Goal: Task Accomplishment & Management: Manage account settings

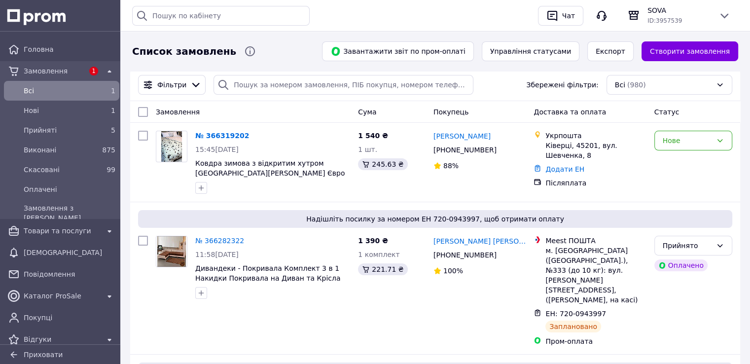
click at [39, 92] on span "Всi" at bounding box center [60, 91] width 72 height 10
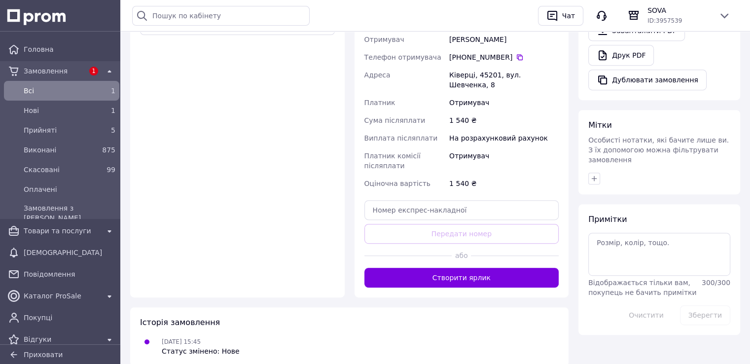
scroll to position [434, 0]
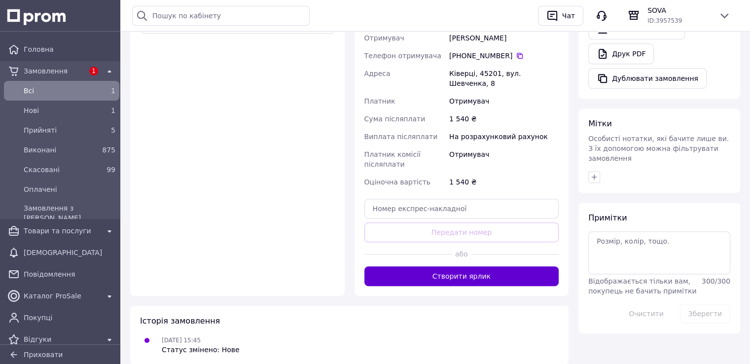
click at [445, 266] on button "Створити ярлик" at bounding box center [462, 276] width 195 height 20
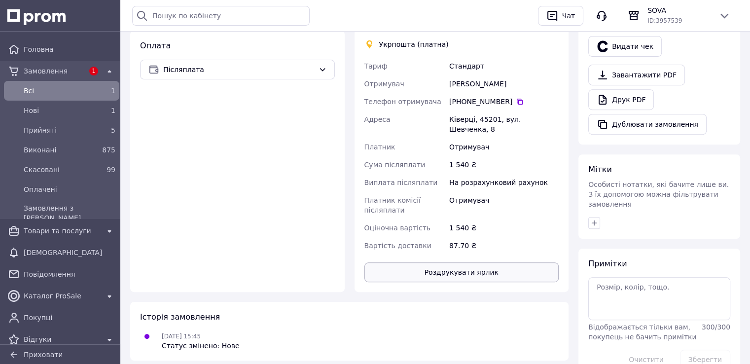
scroll to position [422, 0]
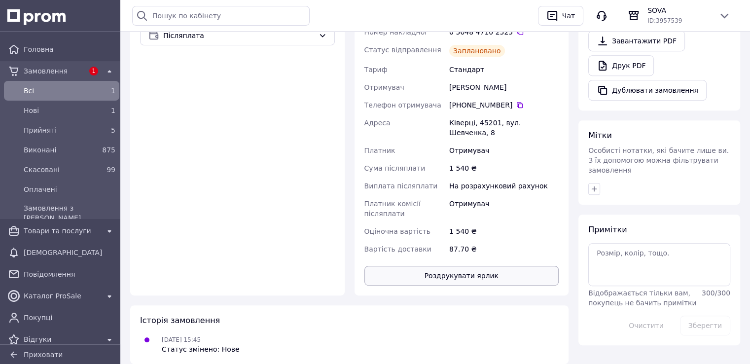
click at [461, 266] on button "Роздрукувати ярлик" at bounding box center [462, 276] width 195 height 20
